Goal: Information Seeking & Learning: Learn about a topic

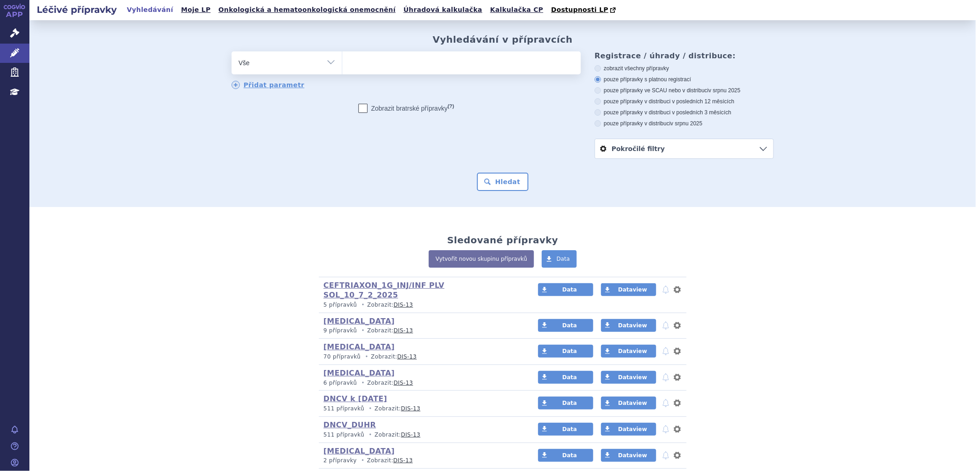
type input "0286187"
select select "0286187"
click at [504, 176] on button "Hledat" at bounding box center [503, 182] width 52 height 18
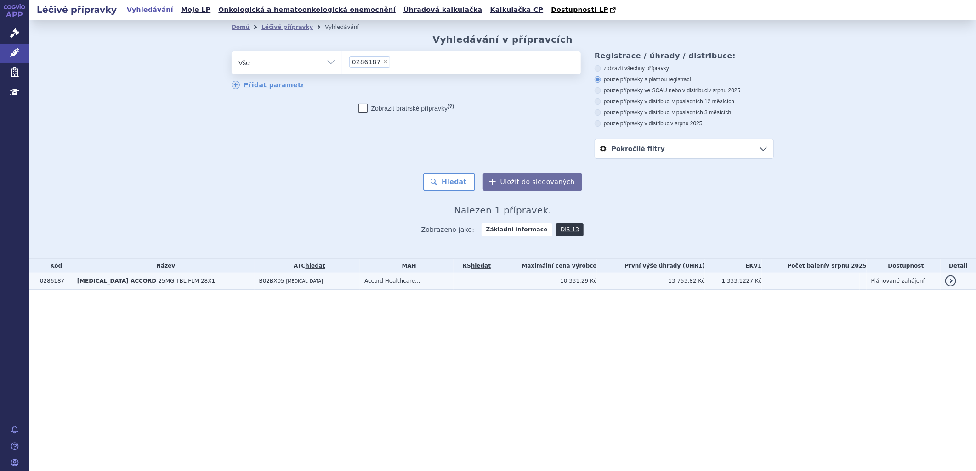
click at [151, 287] on td "ELTROMBOPAG ACCORD 25MG TBL FLM 28X1" at bounding box center [164, 281] width 182 height 17
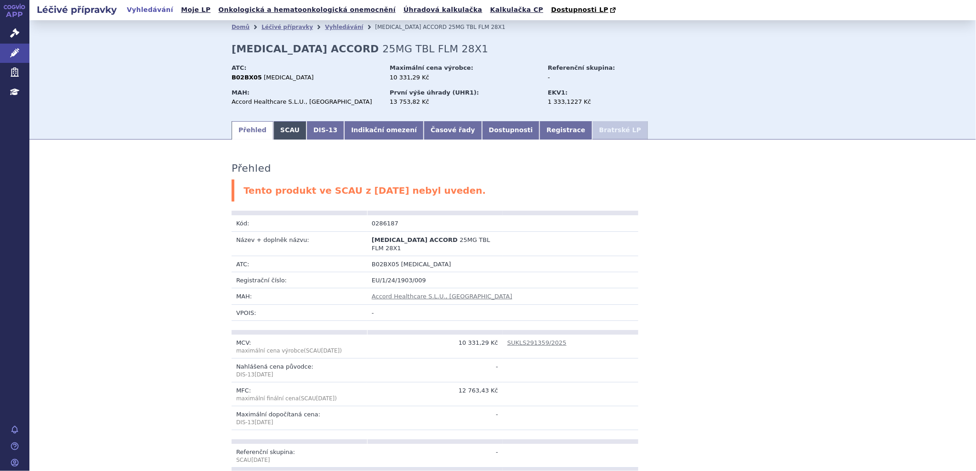
click at [276, 129] on link "SCAU" at bounding box center [289, 130] width 33 height 18
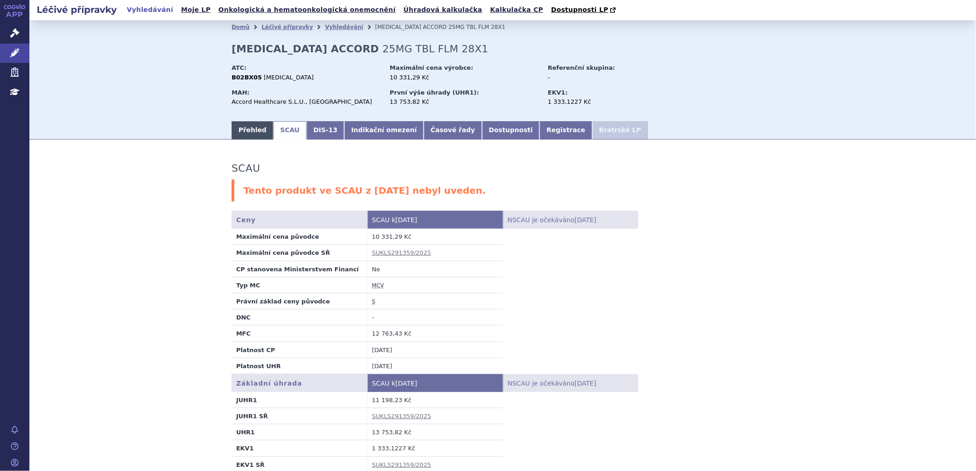
click at [249, 127] on link "Přehled" at bounding box center [252, 130] width 42 height 18
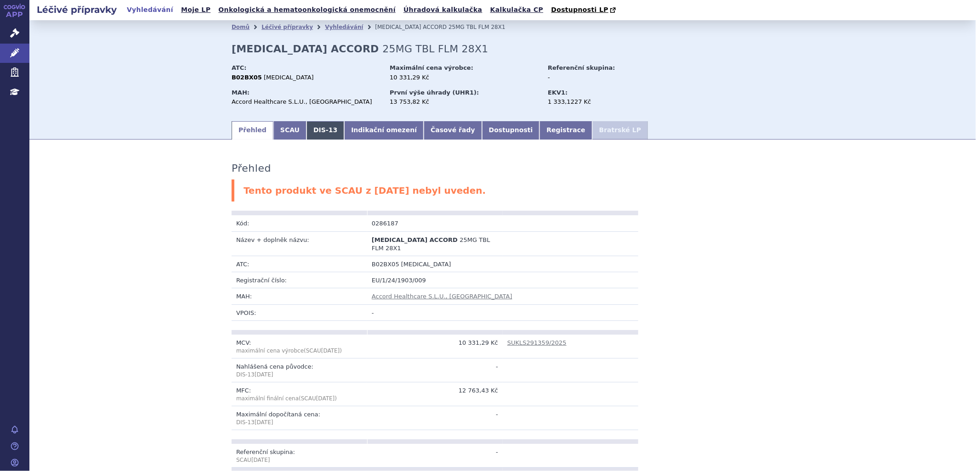
click at [309, 132] on link "DIS-13" at bounding box center [325, 130] width 38 height 18
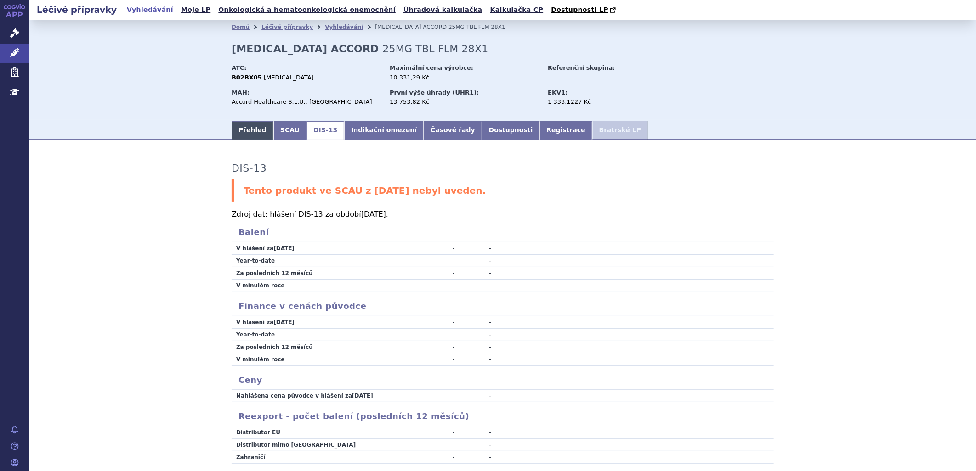
click at [242, 129] on link "Přehled" at bounding box center [252, 130] width 42 height 18
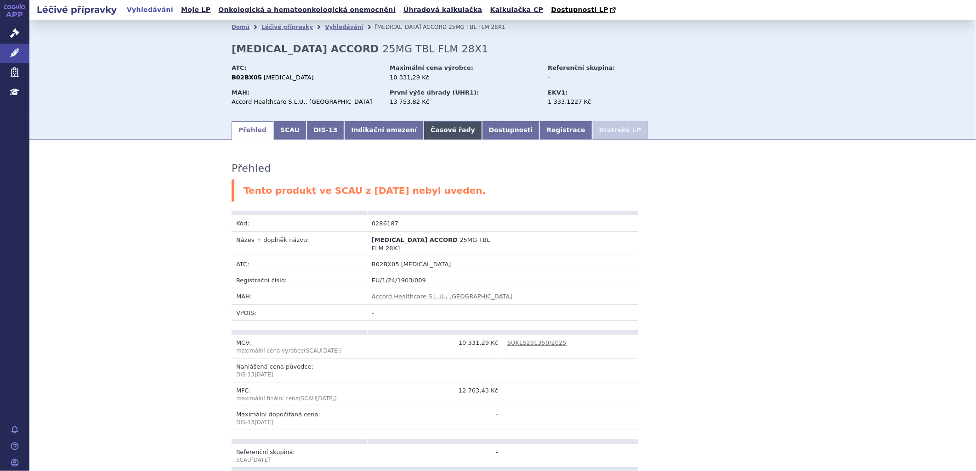
click at [429, 136] on link "Časové řady" at bounding box center [452, 130] width 58 height 18
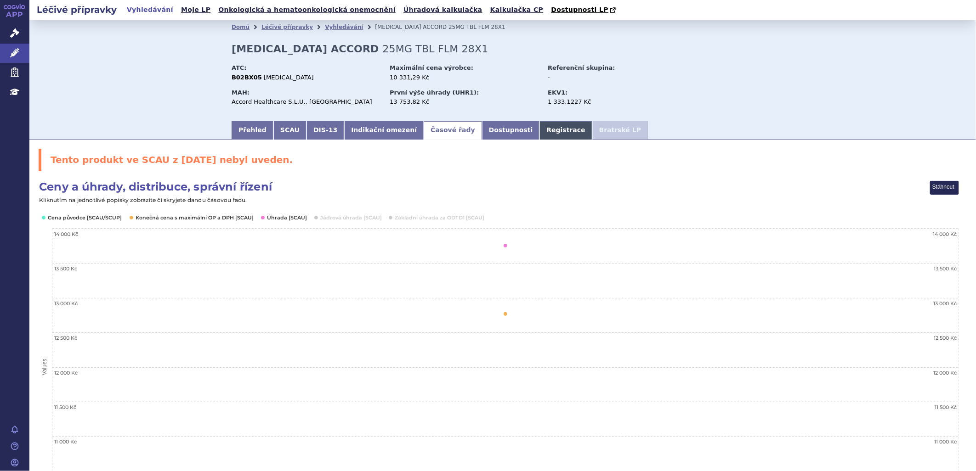
click at [539, 132] on link "Registrace" at bounding box center [565, 130] width 52 height 18
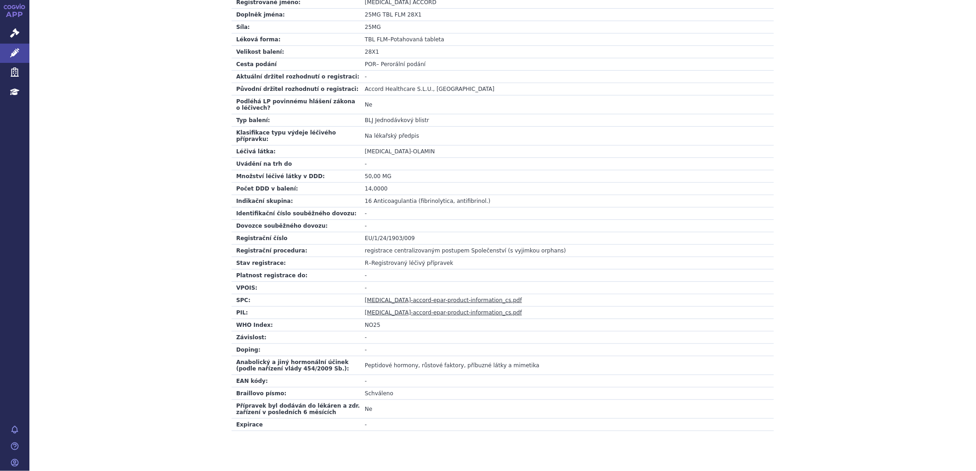
scroll to position [237, 0]
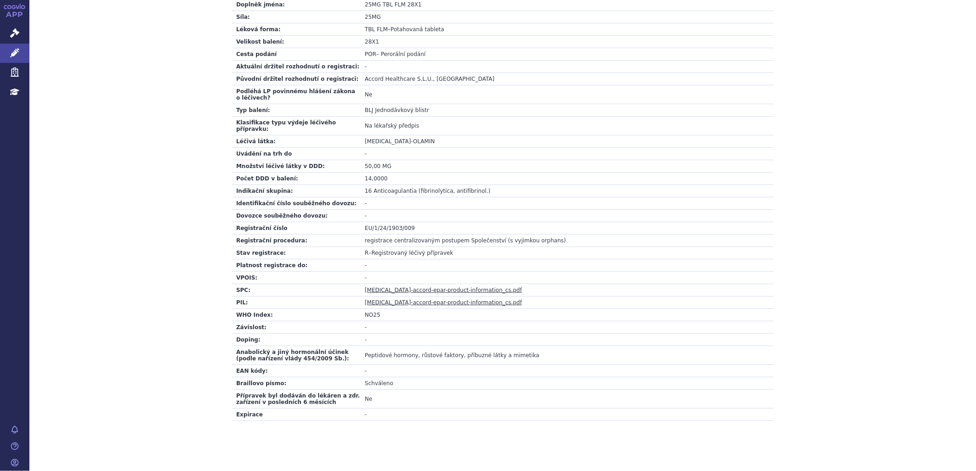
click at [418, 287] on link "eltrombopag-accord-epar-product-information_cs.pdf" at bounding box center [443, 290] width 157 height 6
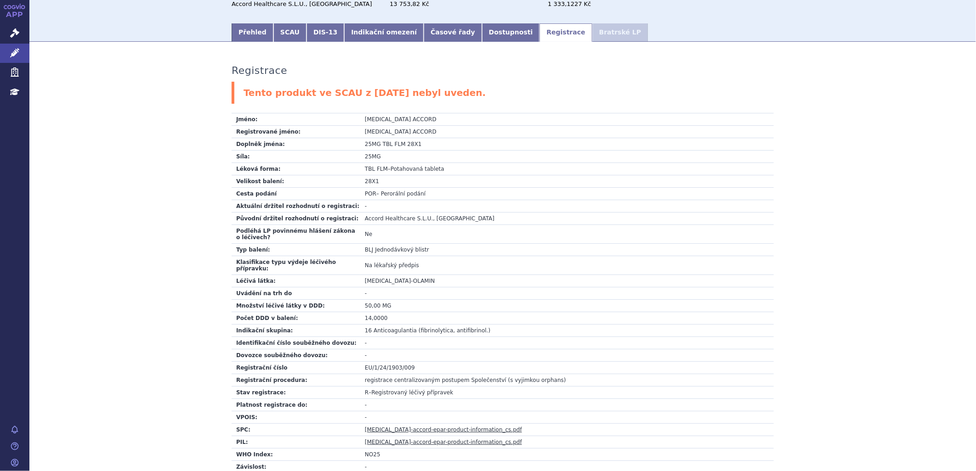
scroll to position [85, 0]
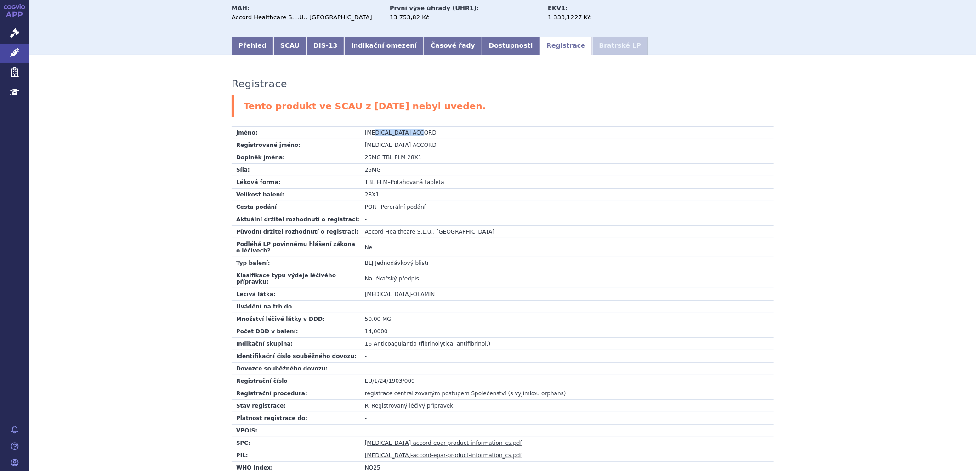
drag, startPoint x: 370, startPoint y: 131, endPoint x: 424, endPoint y: 133, distance: 54.7
click at [424, 133] on td "[MEDICAL_DATA] ACCORD" at bounding box center [566, 133] width 413 height 12
drag, startPoint x: 424, startPoint y: 133, endPoint x: 411, endPoint y: 147, distance: 19.8
click at [411, 147] on td "[MEDICAL_DATA] ACCORD" at bounding box center [566, 145] width 413 height 12
drag, startPoint x: 366, startPoint y: 131, endPoint x: 431, endPoint y: 132, distance: 64.8
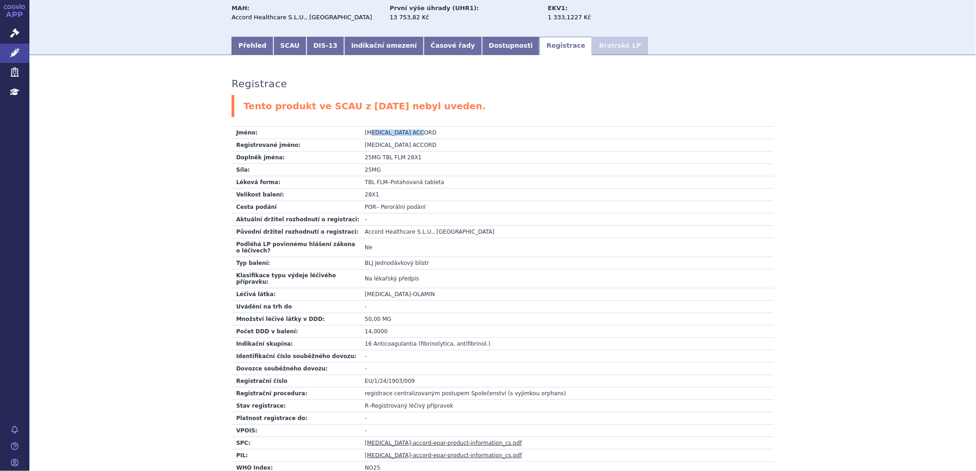
click at [431, 132] on td "[MEDICAL_DATA] ACCORD" at bounding box center [566, 133] width 413 height 12
drag, startPoint x: 431, startPoint y: 132, endPoint x: 414, endPoint y: 155, distance: 28.9
click at [414, 155] on td "25MG TBL FLM 28X1" at bounding box center [566, 158] width 413 height 12
drag, startPoint x: 388, startPoint y: 338, endPoint x: 474, endPoint y: 334, distance: 86.0
click at [474, 338] on td "16 Anticoagulantia (fibrinolytica, antifibrinol.)" at bounding box center [566, 344] width 413 height 12
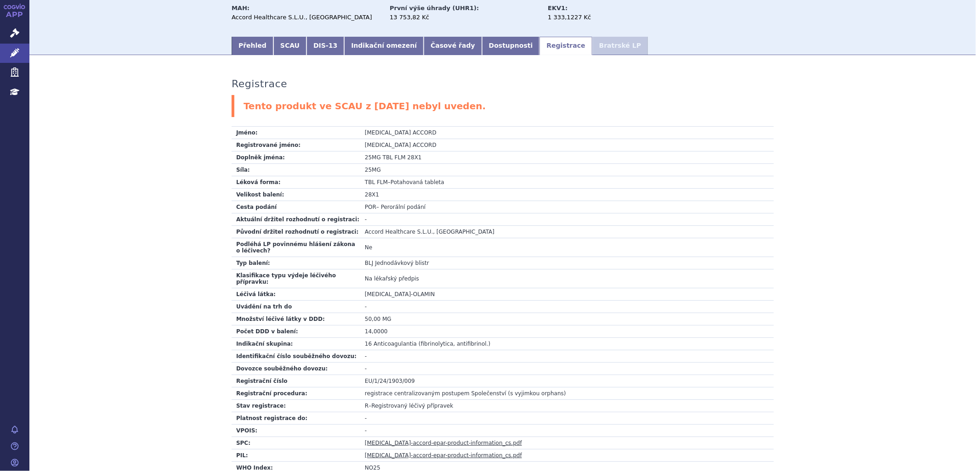
click at [380, 341] on span "Anticoagulantia (fibrinolytica, antifibrinol.)" at bounding box center [431, 344] width 117 height 6
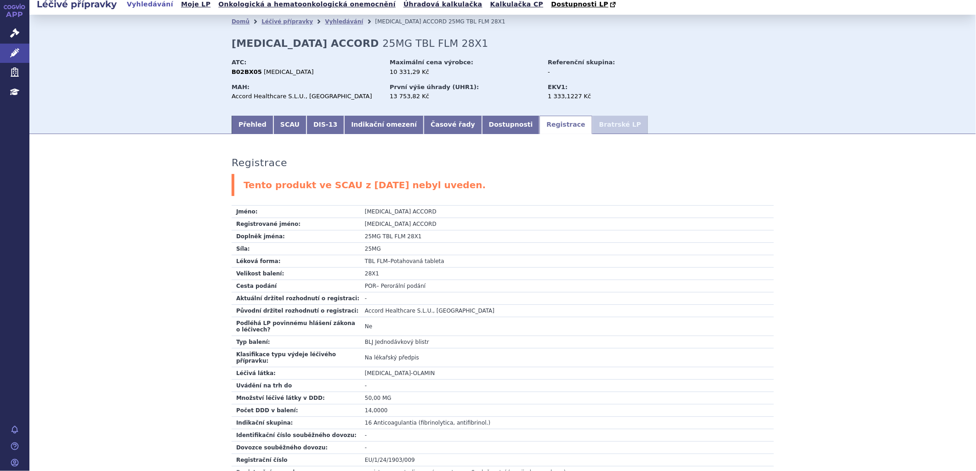
scroll to position [0, 0]
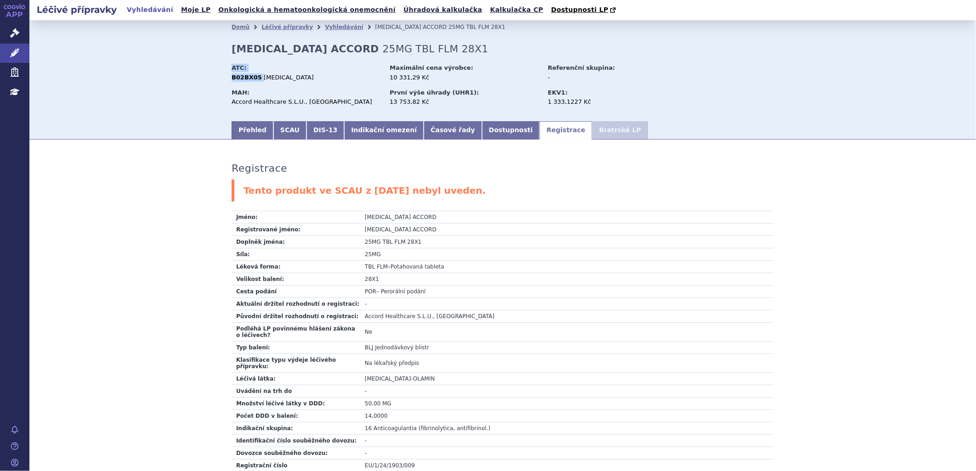
drag, startPoint x: 226, startPoint y: 79, endPoint x: 254, endPoint y: 79, distance: 28.0
click at [254, 79] on div "Domů Léčivé přípravky Vyhledávání ELTROMBOPAG ACCORD 25MG TBL FLM 28X1 ELTROMBO…" at bounding box center [502, 77] width 579 height 86
drag, startPoint x: 254, startPoint y: 79, endPoint x: 246, endPoint y: 131, distance: 52.2
click at [245, 130] on link "Přehled" at bounding box center [252, 130] width 42 height 18
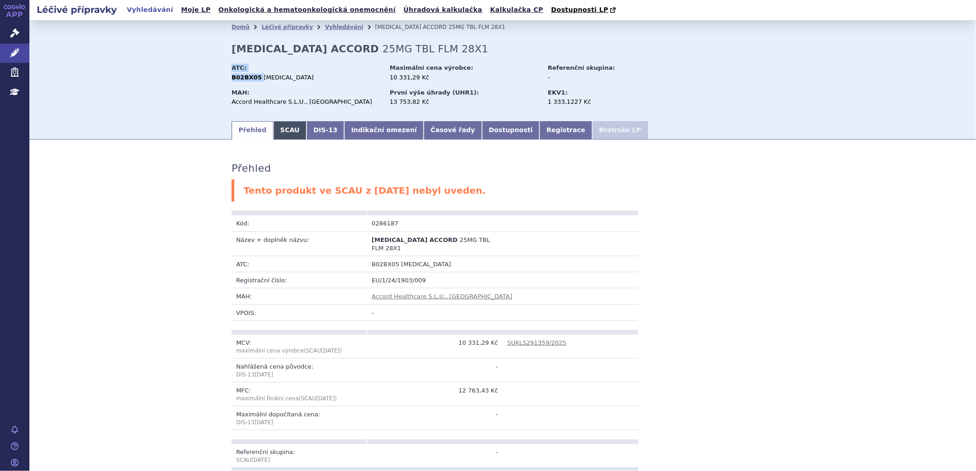
click at [284, 129] on link "SCAU" at bounding box center [289, 130] width 33 height 18
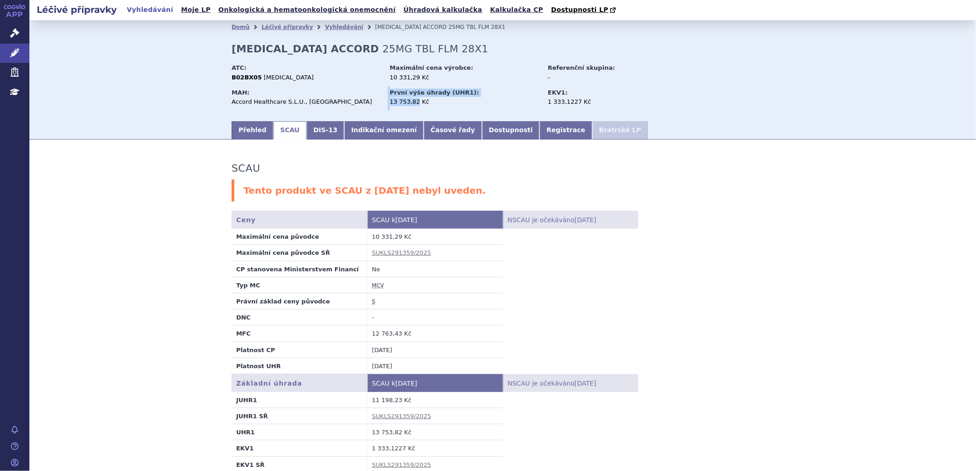
drag, startPoint x: 384, startPoint y: 98, endPoint x: 411, endPoint y: 104, distance: 27.2
click at [411, 104] on div "MAH: Accord Healthcare S.L.U., Barcelona První výše úhrady (UHR1): 13 753,82 Kč…" at bounding box center [502, 98] width 542 height 24
click at [413, 102] on div "13 753,82 Kč" at bounding box center [464, 102] width 149 height 8
drag, startPoint x: 237, startPoint y: 79, endPoint x: 254, endPoint y: 79, distance: 17.0
click at [254, 79] on div "B02BX05 ELTROMBOPAG" at bounding box center [305, 77] width 149 height 8
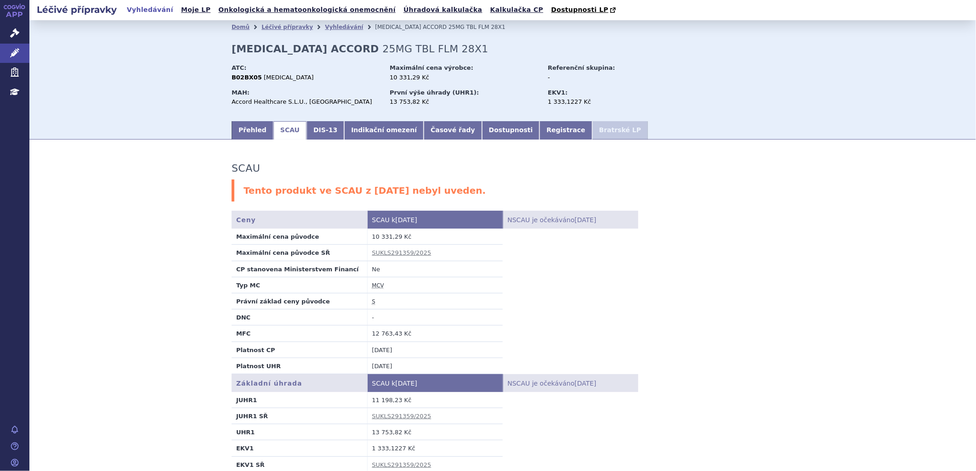
drag, startPoint x: 254, startPoint y: 79, endPoint x: 304, endPoint y: 79, distance: 49.2
click at [304, 79] on div "B02BX05 ELTROMBOPAG" at bounding box center [305, 77] width 149 height 8
drag, startPoint x: 230, startPoint y: 76, endPoint x: 253, endPoint y: 77, distance: 23.0
click at [253, 77] on div "B02BX05 ELTROMBOPAG" at bounding box center [305, 77] width 149 height 8
click at [505, 46] on div "Domů Léčivé přípravky Vyhledávání ELTROMBOPAG ACCORD 25MG TBL FLM 28X1 ELTROMBO…" at bounding box center [502, 77] width 579 height 86
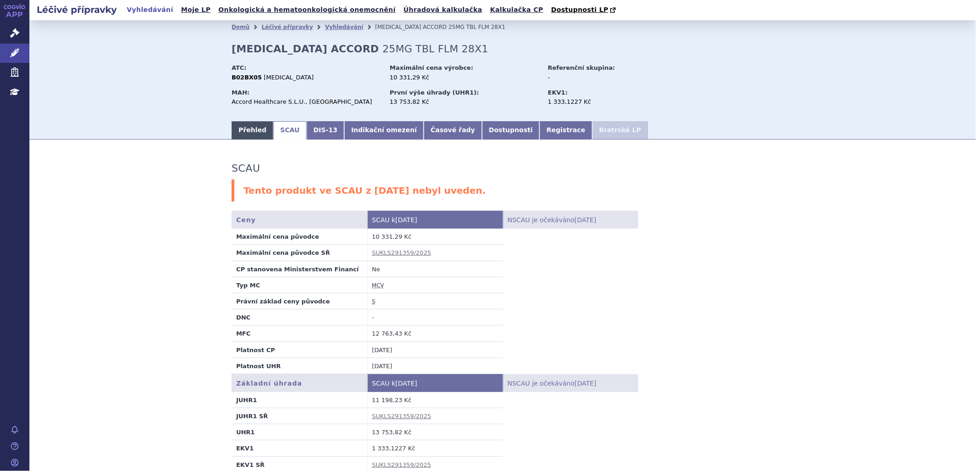
click at [240, 129] on link "Přehled" at bounding box center [252, 130] width 42 height 18
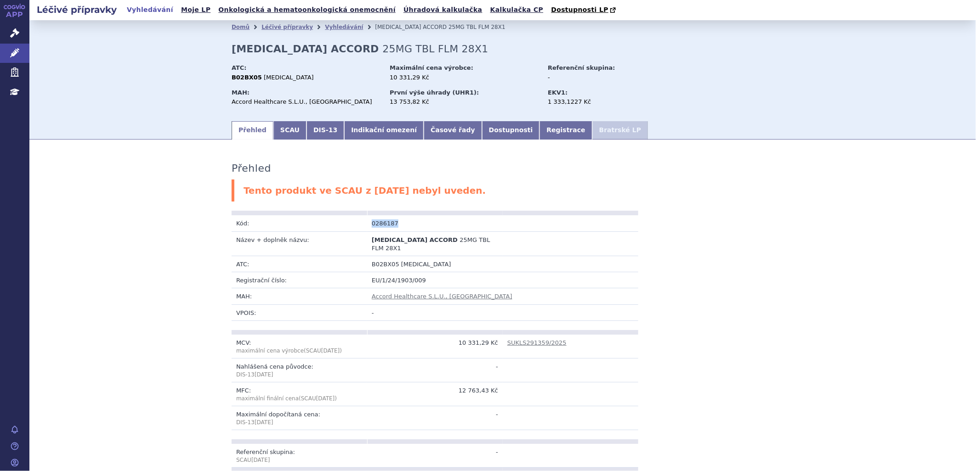
drag, startPoint x: 394, startPoint y: 227, endPoint x: 354, endPoint y: 221, distance: 40.5
click at [354, 221] on tr "Kód: 0286187" at bounding box center [434, 223] width 406 height 16
copy tr "Kód: 0286187"
click at [282, 126] on link "SCAU" at bounding box center [289, 130] width 33 height 18
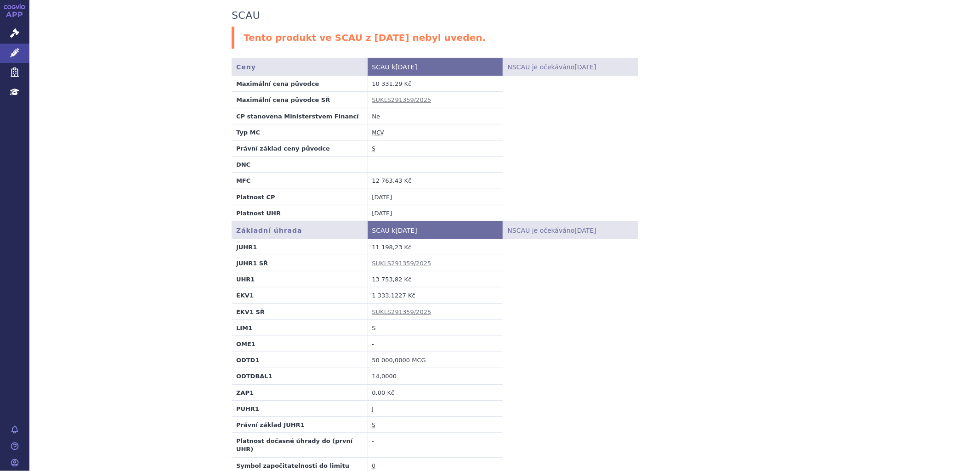
scroll to position [204, 0]
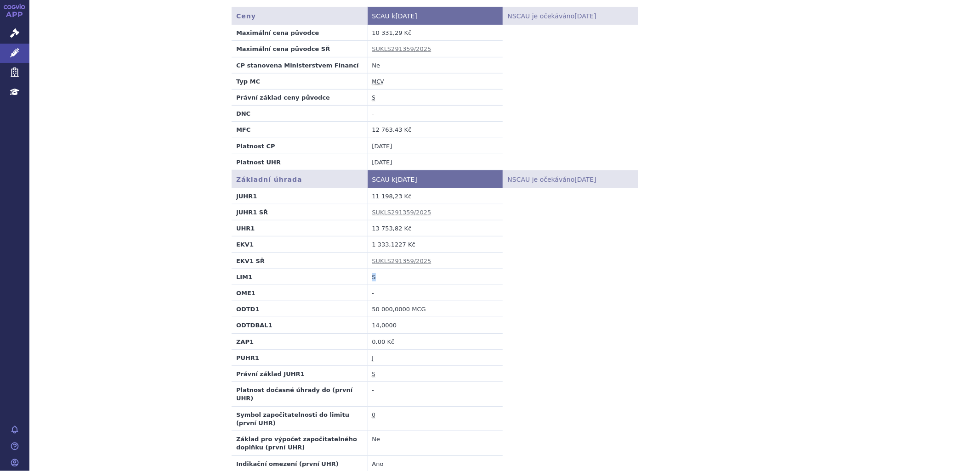
drag, startPoint x: 371, startPoint y: 278, endPoint x: 333, endPoint y: 281, distance: 38.7
click at [333, 281] on tr "LIM1 S" at bounding box center [434, 277] width 406 height 16
drag, startPoint x: 375, startPoint y: 294, endPoint x: 338, endPoint y: 295, distance: 36.8
click at [338, 295] on tr "OME1 -" at bounding box center [434, 293] width 406 height 16
click at [232, 295] on td "OME1" at bounding box center [298, 293] width 135 height 16
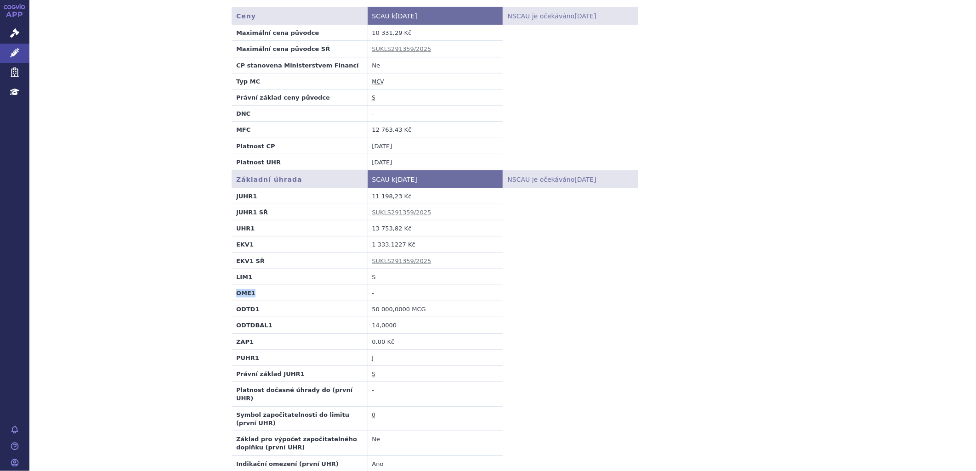
drag, startPoint x: 249, startPoint y: 295, endPoint x: 227, endPoint y: 295, distance: 21.6
click at [231, 295] on td "OME1" at bounding box center [298, 293] width 135 height 16
drag, startPoint x: 227, startPoint y: 295, endPoint x: 221, endPoint y: 305, distance: 12.0
click at [221, 305] on div "SCAU Tento produkt ve SCAU z 01.09.2025 nebyl uveden. SCAU údaje se nezměnily. …" at bounding box center [502, 466] width 579 height 1042
click at [372, 360] on abbr "J" at bounding box center [372, 358] width 1 height 7
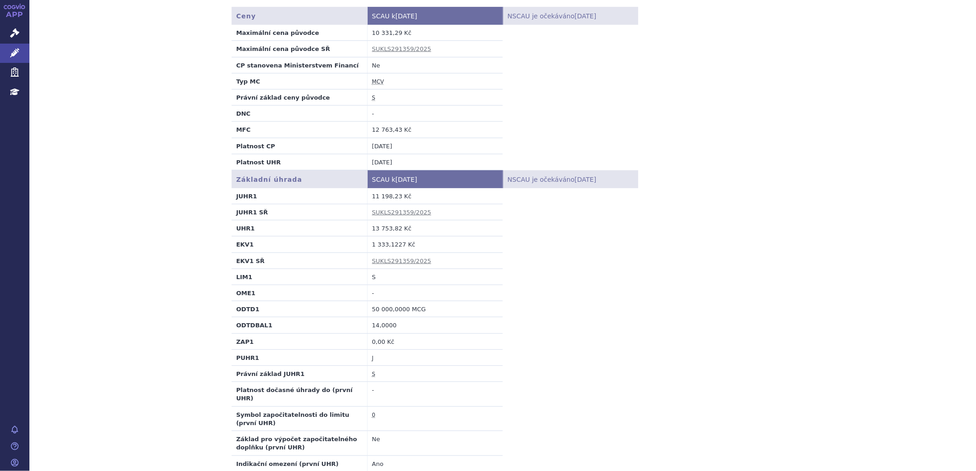
scroll to position [255, 0]
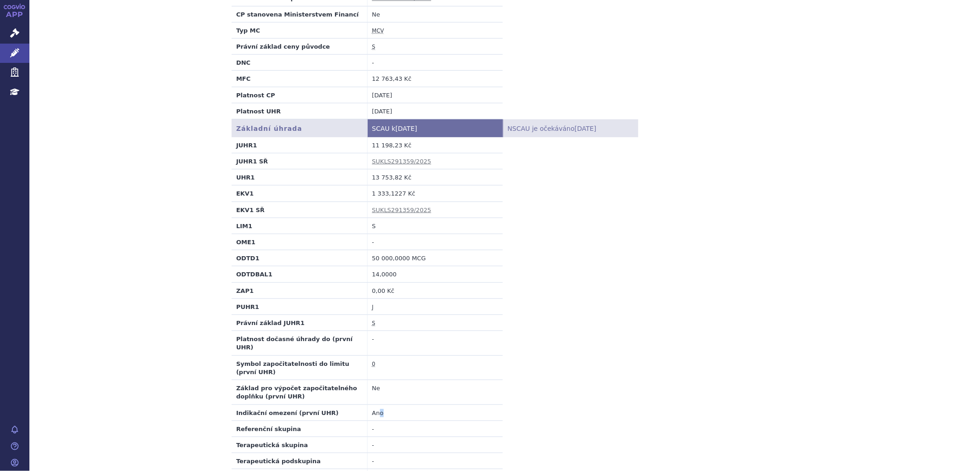
drag, startPoint x: 375, startPoint y: 406, endPoint x: 402, endPoint y: 407, distance: 26.7
click at [402, 407] on td "Ano" at bounding box center [434, 413] width 135 height 16
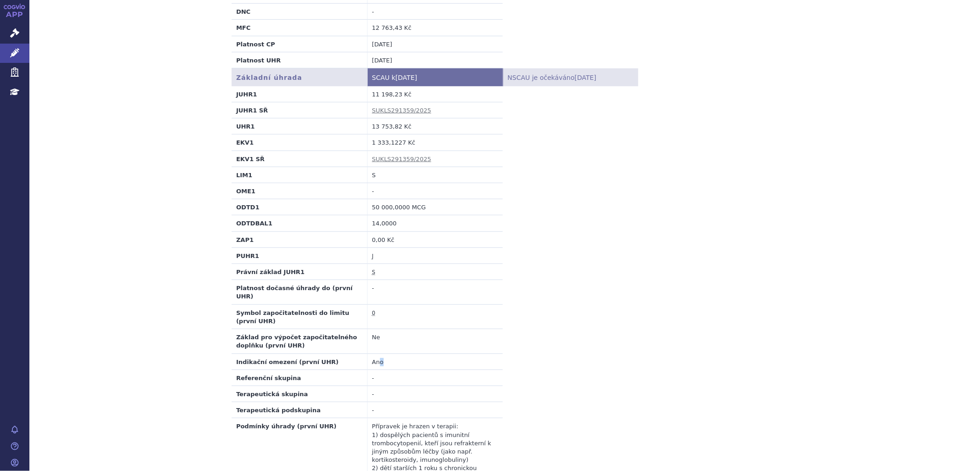
scroll to position [357, 0]
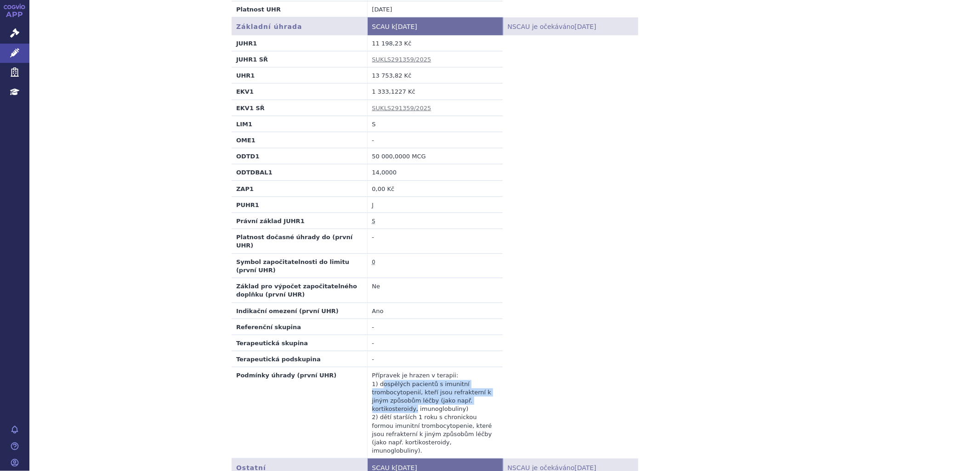
drag, startPoint x: 378, startPoint y: 377, endPoint x: 484, endPoint y: 395, distance: 107.7
click at [484, 395] on td "Přípravek je hrazen v terapii: 1) dospělých pacientů s imunitní trombocytopenií…" at bounding box center [434, 412] width 135 height 91
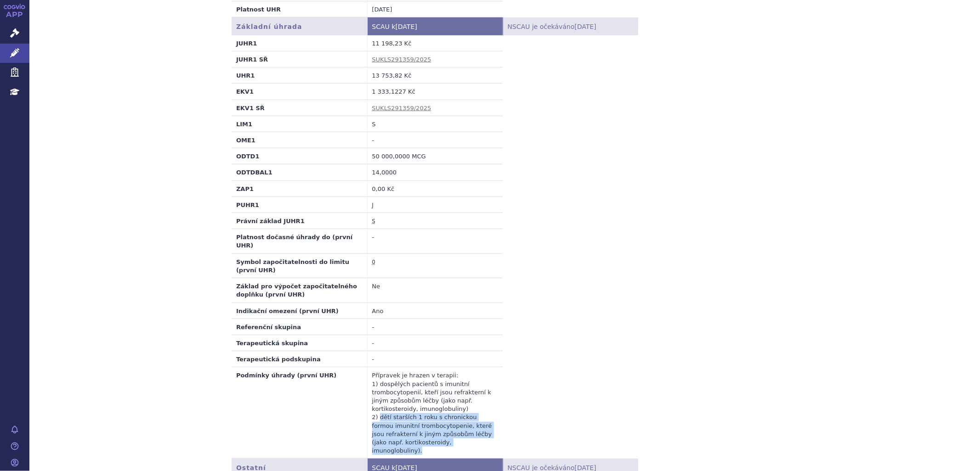
drag, startPoint x: 374, startPoint y: 409, endPoint x: 476, endPoint y: 433, distance: 104.7
click at [476, 433] on td "Přípravek je hrazen v terapii: 1) dospělých pacientů s imunitní trombocytopenií…" at bounding box center [434, 412] width 135 height 91
drag, startPoint x: 476, startPoint y: 433, endPoint x: 451, endPoint y: 435, distance: 25.3
click at [451, 435] on td "Přípravek je hrazen v terapii: 1) dospělých pacientů s imunitní trombocytopenií…" at bounding box center [434, 412] width 135 height 91
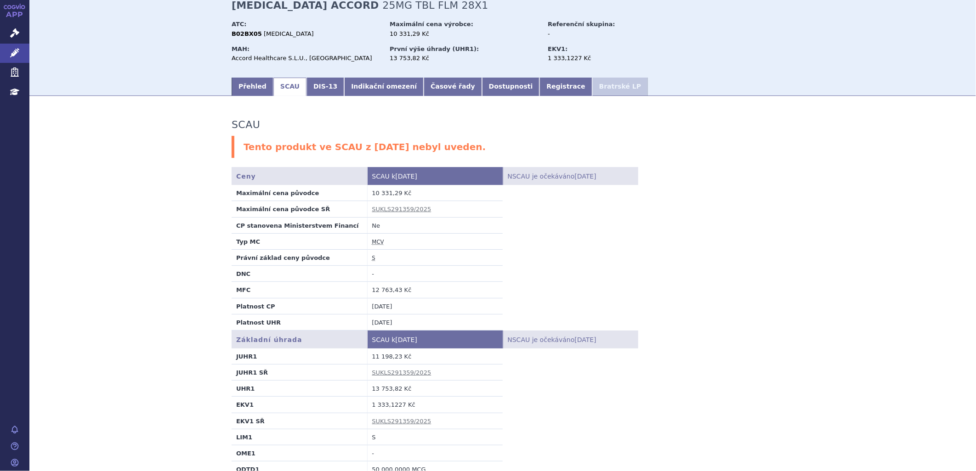
scroll to position [0, 0]
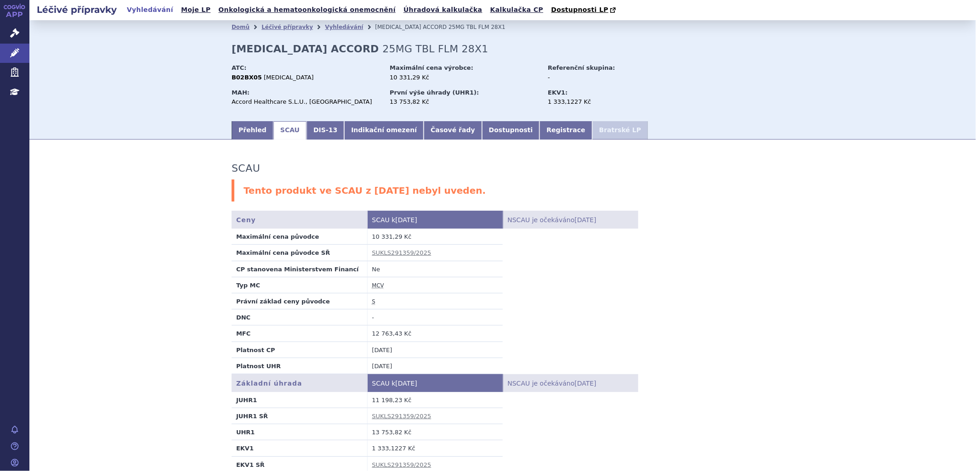
click at [303, 68] on div "ATC:" at bounding box center [305, 68] width 149 height 8
drag, startPoint x: 387, startPoint y: 104, endPoint x: 411, endPoint y: 103, distance: 23.9
click at [411, 103] on div "13 753,82 Kč" at bounding box center [464, 102] width 149 height 8
drag, startPoint x: 411, startPoint y: 103, endPoint x: 406, endPoint y: 76, distance: 27.1
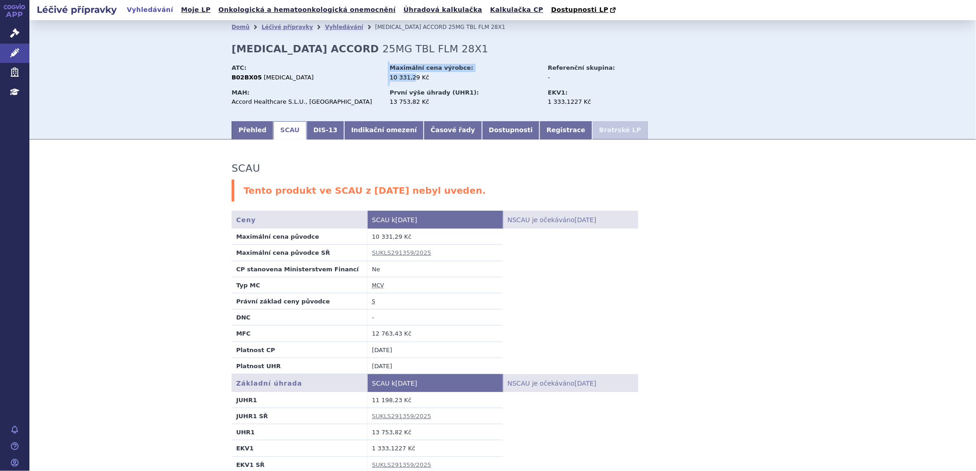
click at [406, 76] on div "ATC: B02BX05 ELTROMBOPAG Maximální cena výrobce: 10 331,29 Kč Referenční skupin…" at bounding box center [502, 74] width 542 height 24
drag, startPoint x: 406, startPoint y: 76, endPoint x: 417, endPoint y: 79, distance: 11.3
click at [417, 79] on div "10 331,29 Kč" at bounding box center [464, 77] width 149 height 8
drag, startPoint x: 365, startPoint y: 235, endPoint x: 395, endPoint y: 236, distance: 29.9
click at [395, 236] on td "10 331,29 Kč" at bounding box center [434, 237] width 135 height 16
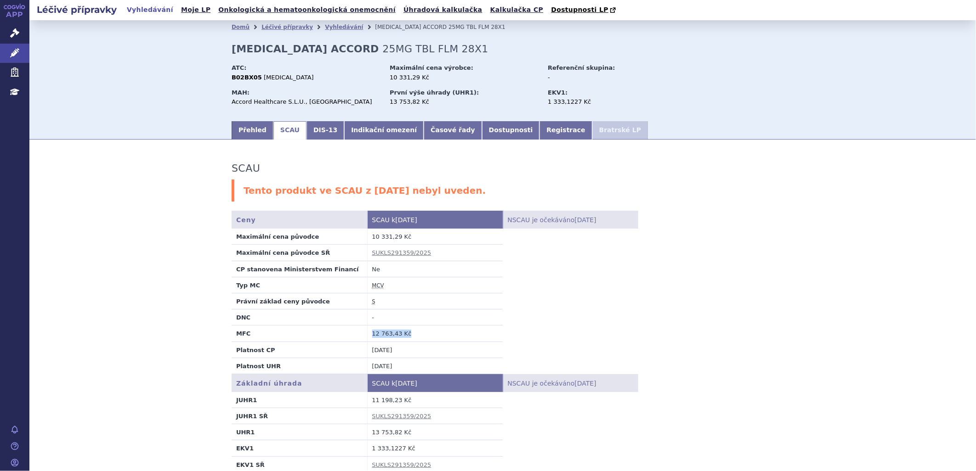
drag, startPoint x: 369, startPoint y: 333, endPoint x: 401, endPoint y: 334, distance: 32.6
click at [401, 334] on td "12 763,43 Kč" at bounding box center [434, 334] width 135 height 16
drag, startPoint x: 368, startPoint y: 435, endPoint x: 403, endPoint y: 440, distance: 34.9
click at [403, 440] on td "13 753,82 Kč" at bounding box center [434, 432] width 135 height 16
drag, startPoint x: 403, startPoint y: 440, endPoint x: 368, endPoint y: 330, distance: 115.6
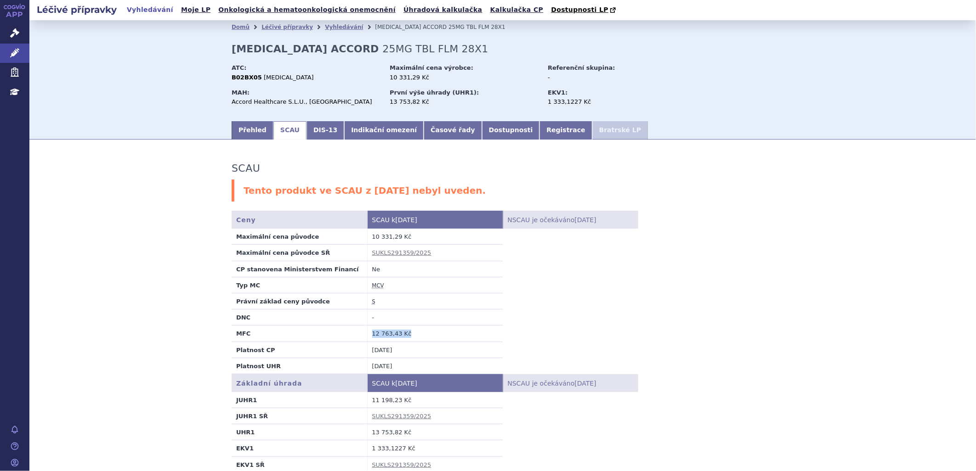
click at [368, 330] on td "12 763,43 Kč" at bounding box center [434, 334] width 135 height 16
drag, startPoint x: 368, startPoint y: 330, endPoint x: 375, endPoint y: 331, distance: 7.5
click at [375, 331] on td "12 763,43 Kč" at bounding box center [434, 334] width 135 height 16
drag, startPoint x: 367, startPoint y: 333, endPoint x: 394, endPoint y: 335, distance: 26.3
click at [394, 335] on td "12 763,43 Kč" at bounding box center [434, 334] width 135 height 16
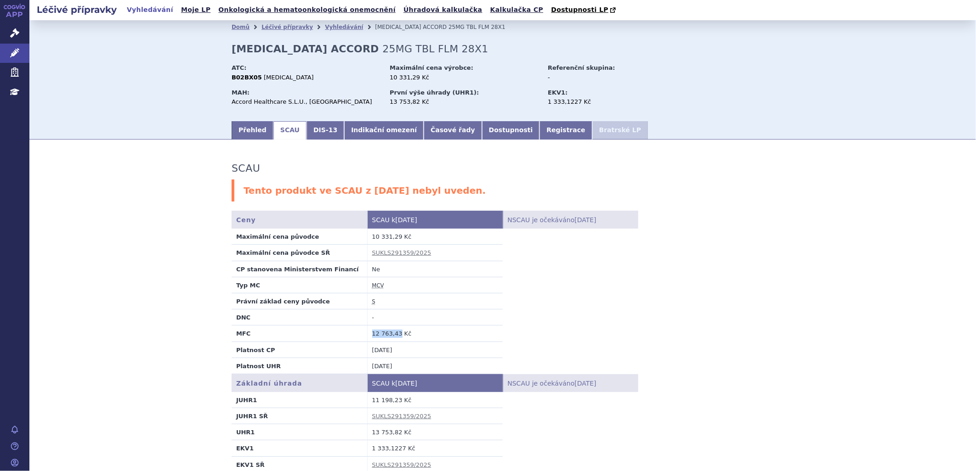
click at [367, 336] on td "12 763,43 Kč" at bounding box center [434, 334] width 135 height 16
drag, startPoint x: 369, startPoint y: 336, endPoint x: 394, endPoint y: 336, distance: 24.8
click at [394, 336] on td "12 763,43 Kč" at bounding box center [434, 334] width 135 height 16
drag, startPoint x: 384, startPoint y: 76, endPoint x: 417, endPoint y: 79, distance: 32.2
click at [417, 79] on div "ATC: B02BX05 ELTROMBOPAG Maximální cena výrobce: 10 331,29 Kč Referenční skupin…" at bounding box center [502, 74] width 542 height 24
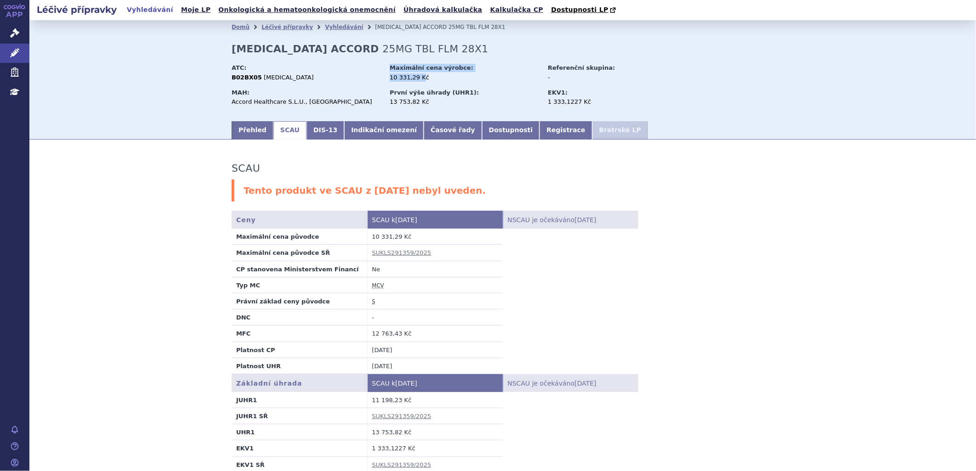
drag, startPoint x: 417, startPoint y: 79, endPoint x: 415, endPoint y: 83, distance: 4.8
click at [415, 83] on div "Maximální cena výrobce: 10 331,29 Kč" at bounding box center [468, 74] width 156 height 24
drag, startPoint x: 367, startPoint y: 337, endPoint x: 391, endPoint y: 336, distance: 23.9
click at [391, 336] on td "12 763,43 Kč" at bounding box center [434, 334] width 135 height 16
drag, startPoint x: 367, startPoint y: 432, endPoint x: 394, endPoint y: 434, distance: 26.7
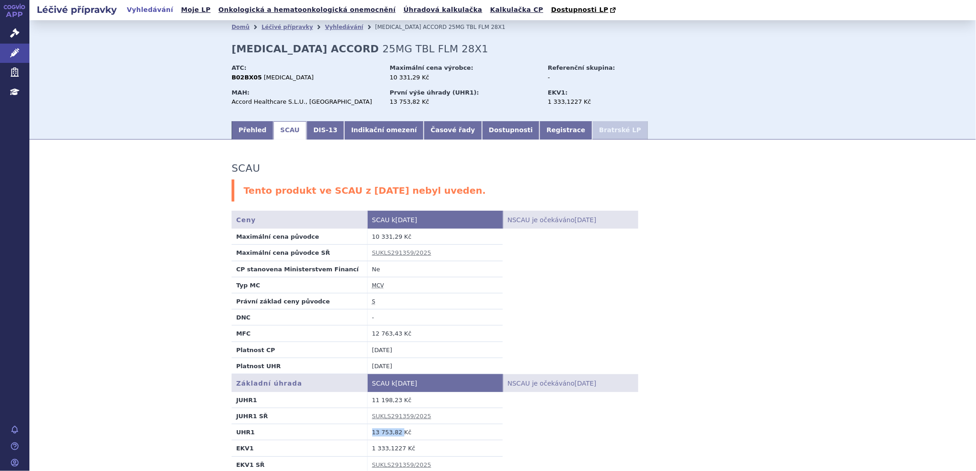
click at [394, 434] on td "13 753,82 Kč" at bounding box center [434, 432] width 135 height 16
click at [375, 134] on link "Indikační omezení" at bounding box center [383, 130] width 79 height 18
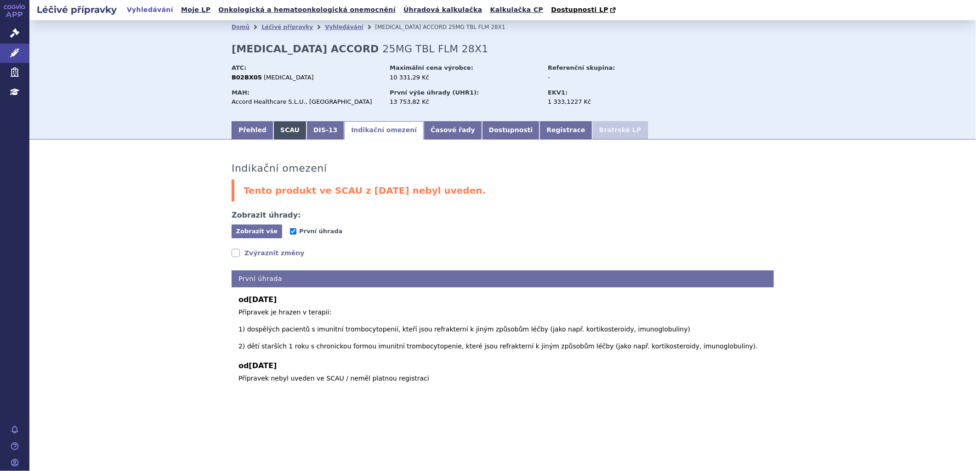
click at [277, 131] on link "SCAU" at bounding box center [289, 130] width 33 height 18
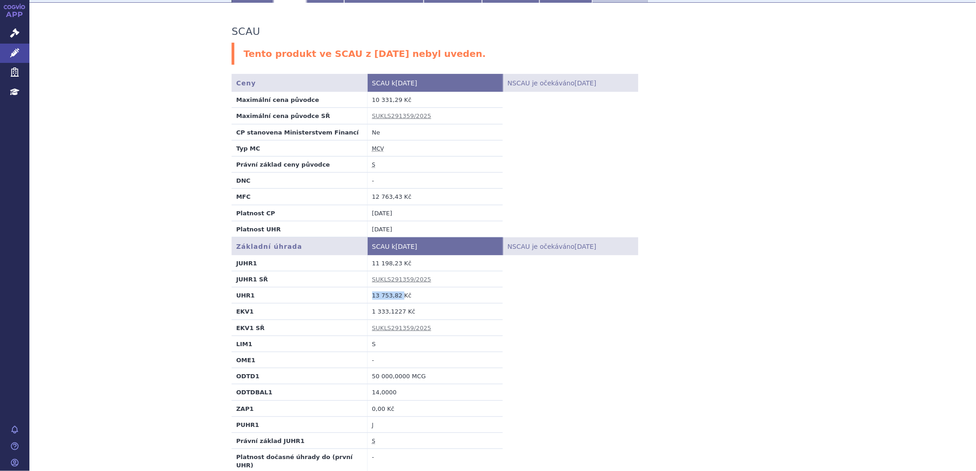
scroll to position [153, 0]
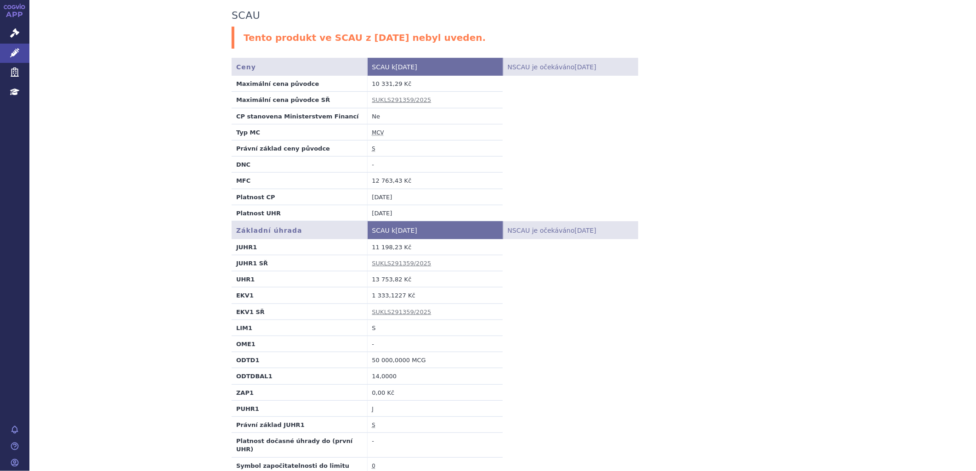
click at [375, 329] on td "S" at bounding box center [434, 328] width 135 height 16
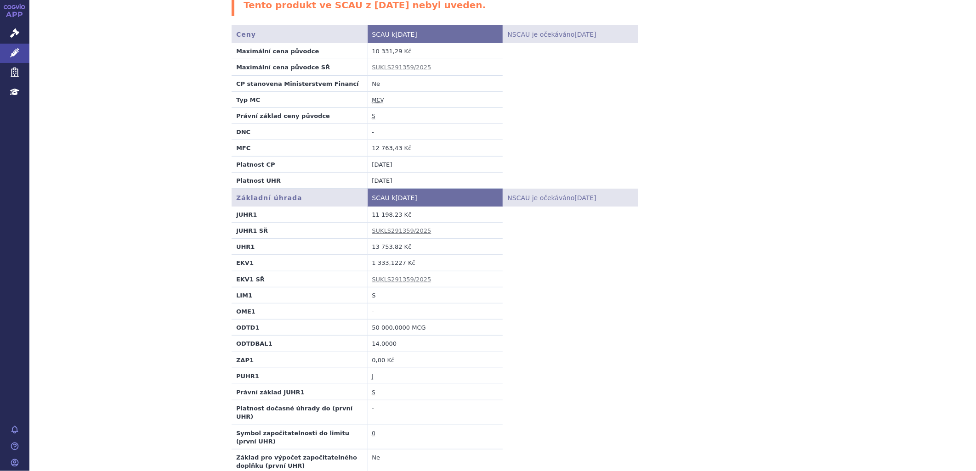
scroll to position [204, 0]
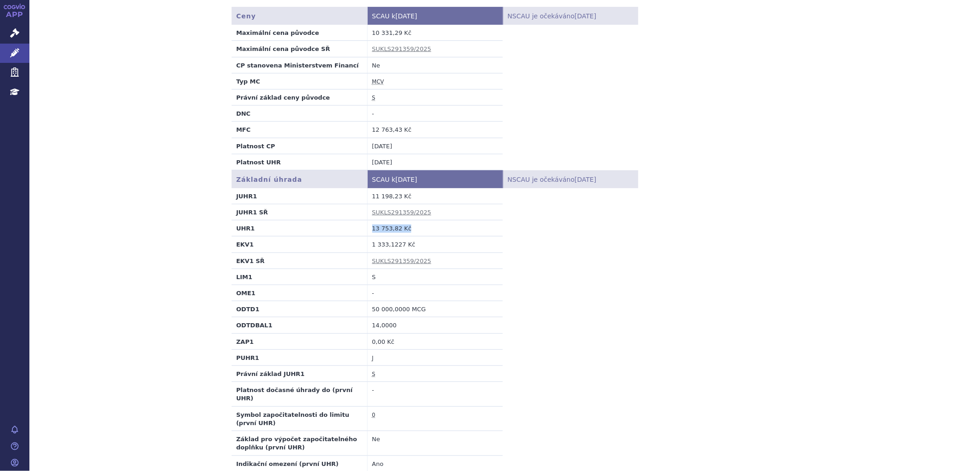
drag, startPoint x: 369, startPoint y: 228, endPoint x: 402, endPoint y: 228, distance: 33.1
click at [402, 228] on td "13 753,82 Kč" at bounding box center [434, 228] width 135 height 16
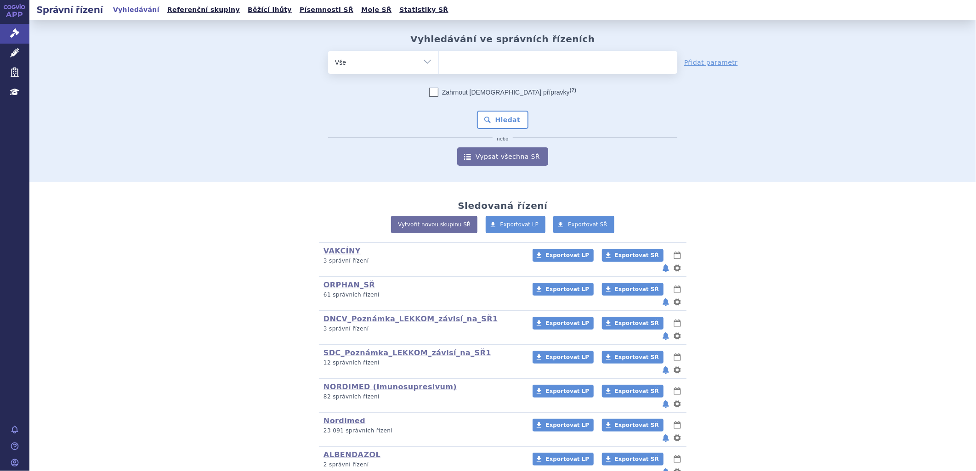
click at [456, 57] on ul at bounding box center [558, 60] width 238 height 19
click at [439, 57] on select at bounding box center [438, 62] width 0 height 23
paste input "0286187"
type input "0286187"
select select "0286187"
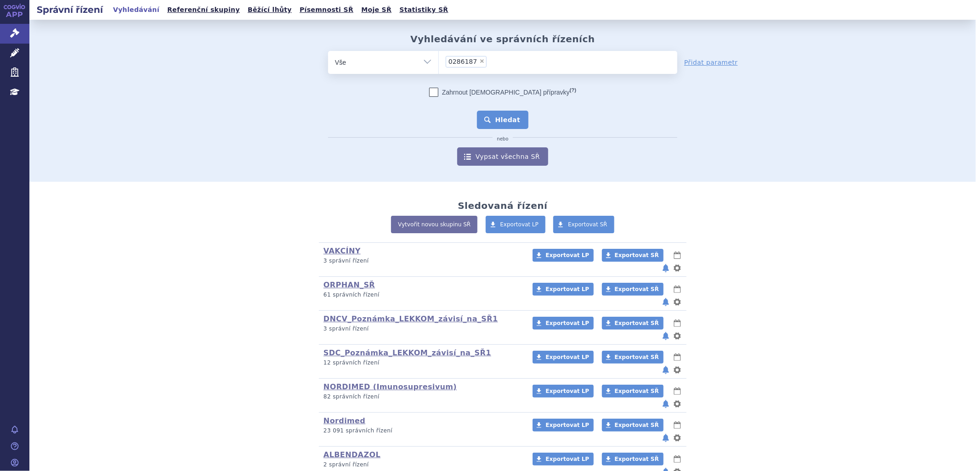
click at [498, 119] on button "Hledat" at bounding box center [503, 120] width 52 height 18
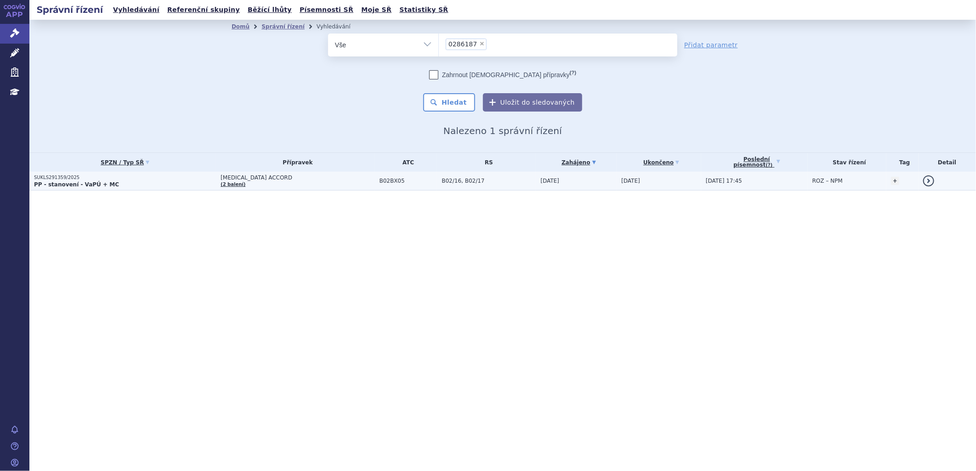
click at [52, 176] on p "SUKLS291359/2025" at bounding box center [125, 178] width 182 height 6
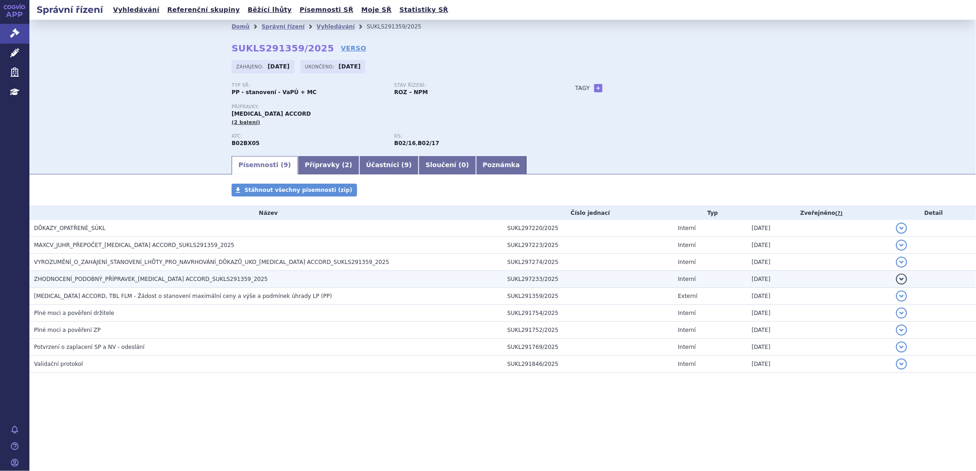
click at [150, 281] on span "ZHODNOCENÍ_PODOBNÝ_PŘÍPRAVEK_[MEDICAL_DATA] ACCORD_SUKLS291359_2025" at bounding box center [151, 279] width 234 height 6
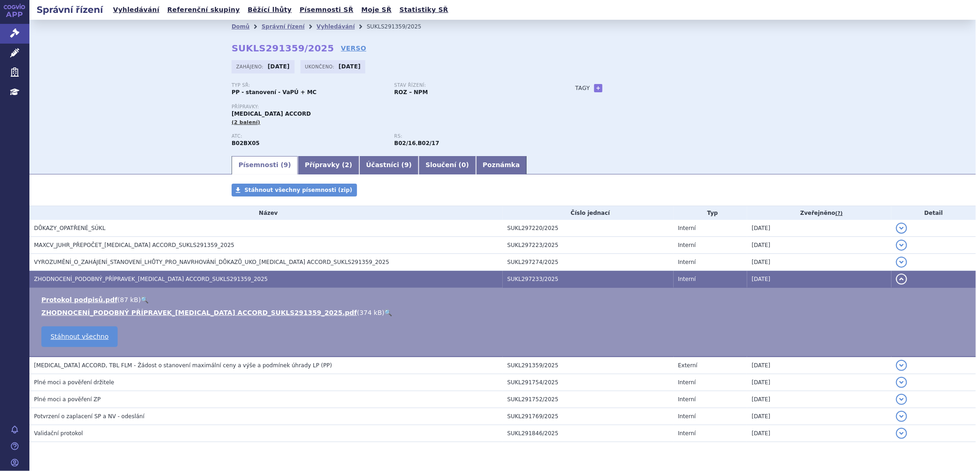
click at [384, 313] on link "🔍" at bounding box center [388, 312] width 8 height 7
click at [108, 120] on div "Domů Správní řízení Vyhledávání SUKLS291359/2025 SUKLS291359/2025 VERSO [GEOGRA…" at bounding box center [502, 87] width 946 height 135
drag, startPoint x: 244, startPoint y: 113, endPoint x: 299, endPoint y: 113, distance: 54.7
click at [299, 113] on div "Přípravky: [MEDICAL_DATA] ACCORD (2 balení)" at bounding box center [393, 115] width 325 height 22
click at [410, 44] on div "Domů Správní řízení Vyhledávání SUKLS291359/2025 SUKLS291359/2025 VERSO [GEOGRA…" at bounding box center [502, 94] width 579 height 121
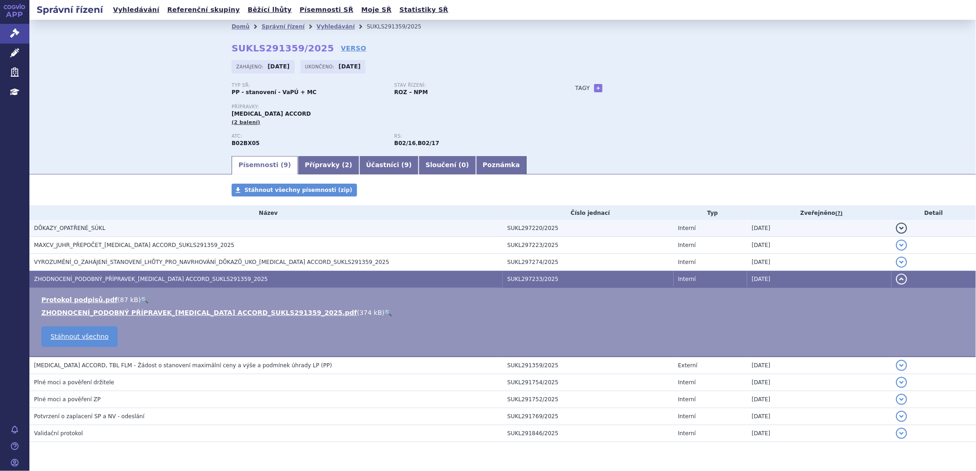
click at [87, 229] on span "DŮKAZY_OPATŘENÉ_SÚKL" at bounding box center [69, 228] width 71 height 6
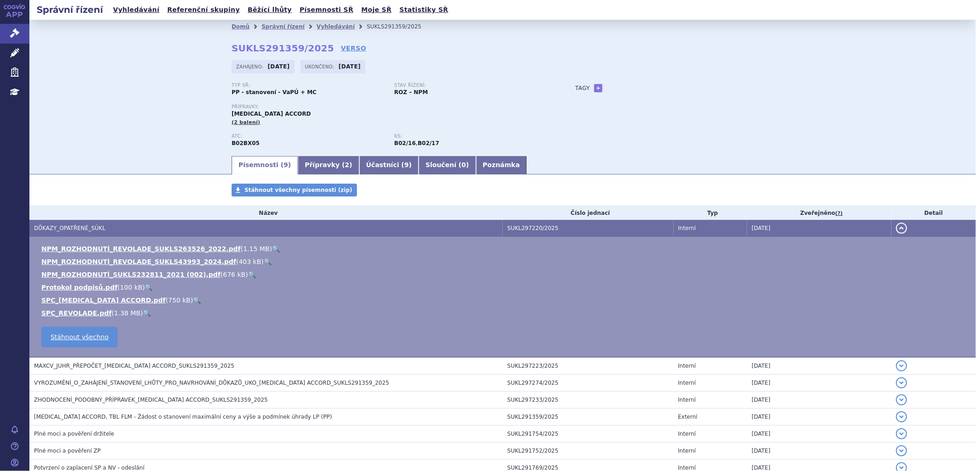
click at [272, 247] on link "🔍" at bounding box center [276, 248] width 8 height 7
drag, startPoint x: 228, startPoint y: 113, endPoint x: 308, endPoint y: 114, distance: 79.5
click at [308, 114] on div "Přípravky: [MEDICAL_DATA] ACCORD (2 balení)" at bounding box center [393, 115] width 325 height 22
drag, startPoint x: 308, startPoint y: 114, endPoint x: 257, endPoint y: 113, distance: 50.5
click at [256, 113] on span "[MEDICAL_DATA] ACCORD" at bounding box center [270, 114] width 79 height 6
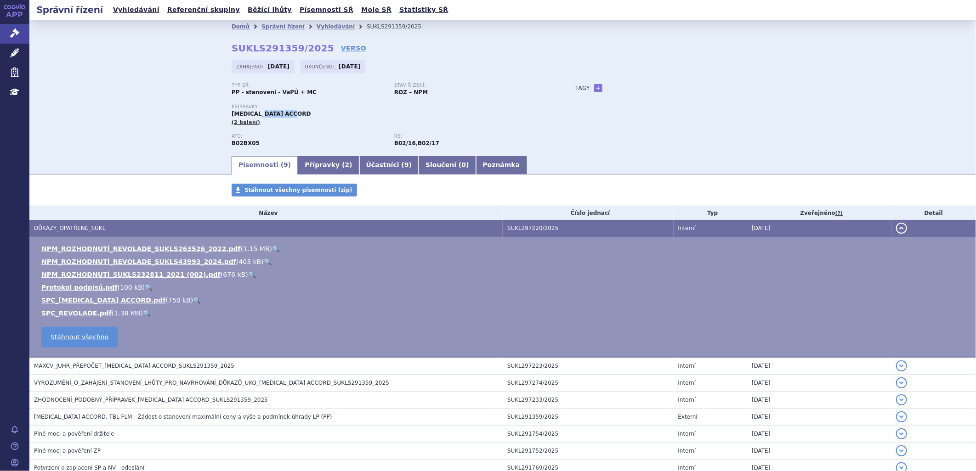
drag, startPoint x: 260, startPoint y: 113, endPoint x: 304, endPoint y: 116, distance: 43.3
click at [304, 116] on div "Přípravky: [MEDICAL_DATA] ACCORD (2 balení)" at bounding box center [393, 115] width 325 height 22
drag, startPoint x: 304, startPoint y: 116, endPoint x: 308, endPoint y: 167, distance: 50.7
click at [308, 167] on link "Přípravky ( 2 )" at bounding box center [328, 165] width 61 height 18
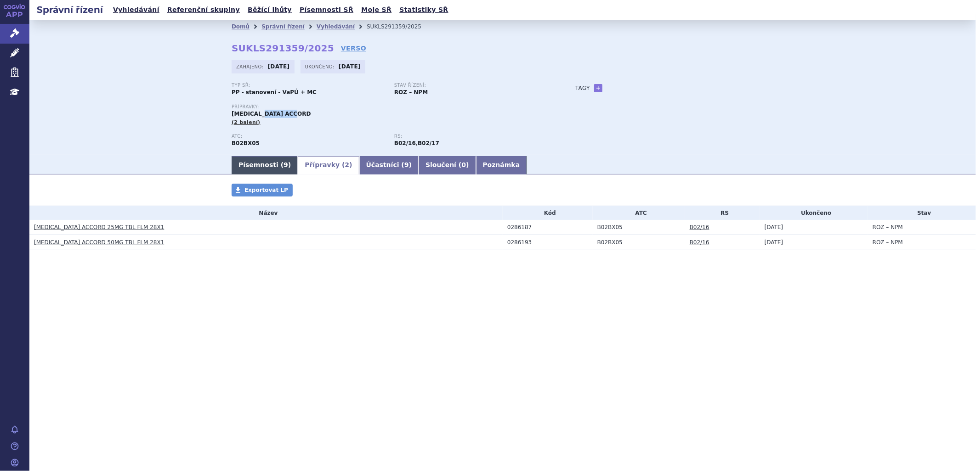
click at [254, 163] on link "Písemnosti ( 9 )" at bounding box center [264, 165] width 66 height 18
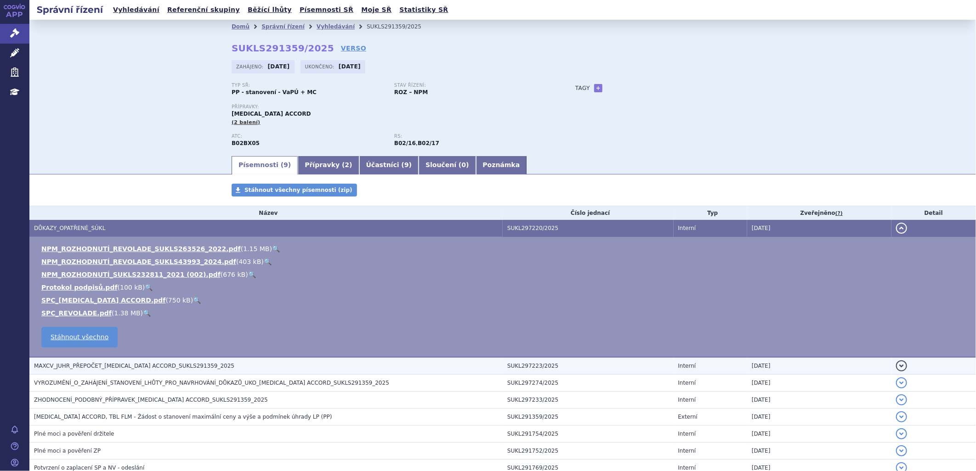
click at [176, 366] on span "MAXCV_JUHR_PŘEPOČET_[MEDICAL_DATA] ACCORD_SUKLS291359_2025" at bounding box center [134, 366] width 200 height 6
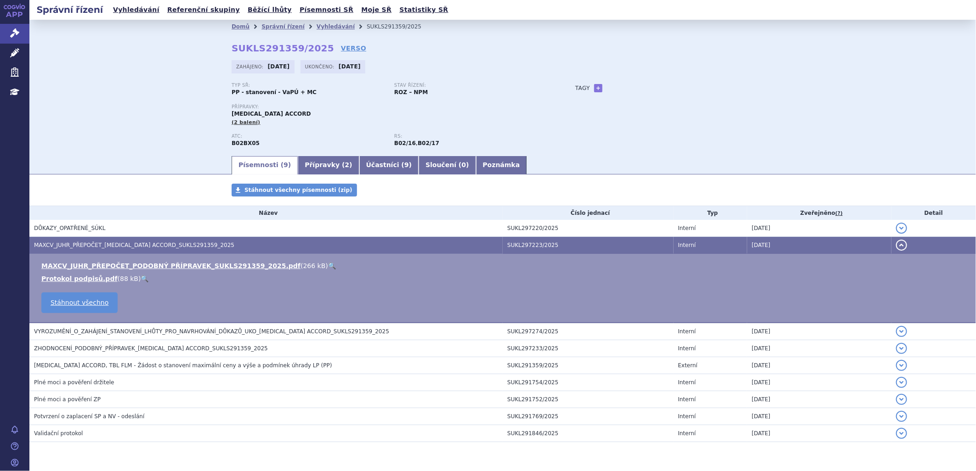
click at [328, 268] on link "🔍" at bounding box center [332, 265] width 8 height 7
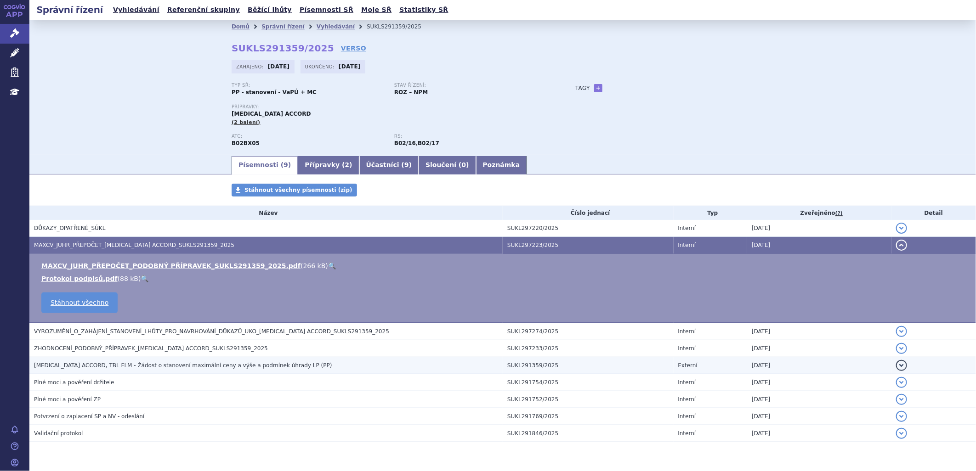
click at [231, 366] on span "[MEDICAL_DATA] ACCORD, TBL FLM - Žádost o stanovení maximální ceny a výše a pod…" at bounding box center [183, 365] width 298 height 6
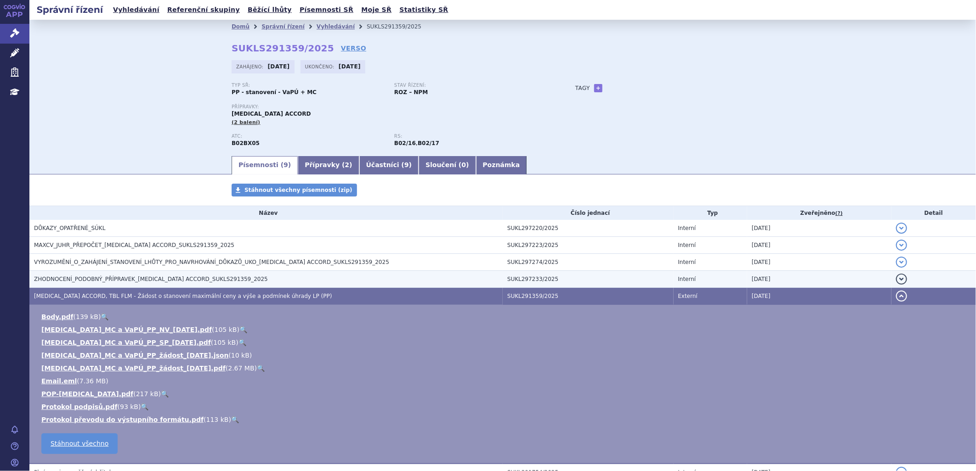
click at [166, 277] on span "ZHODNOCENÍ_PODOBNÝ_PŘÍPRAVEK_[MEDICAL_DATA] ACCORD_SUKLS291359_2025" at bounding box center [151, 279] width 234 height 6
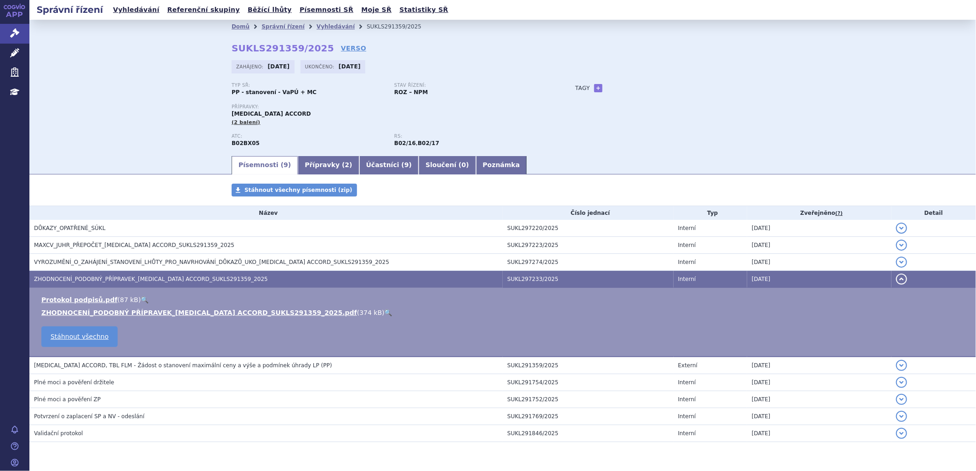
click at [384, 314] on link "🔍" at bounding box center [388, 312] width 8 height 7
